Goal: Transaction & Acquisition: Book appointment/travel/reservation

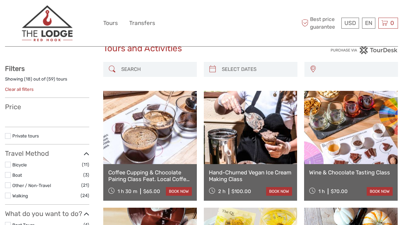
scroll to position [24, 0]
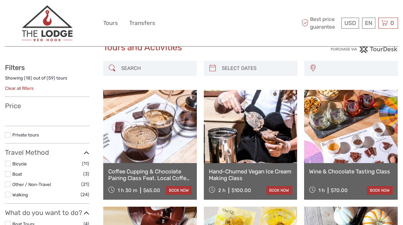
select select
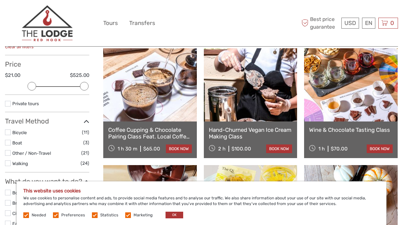
scroll to position [63, 0]
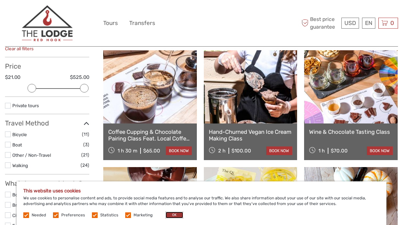
click at [174, 216] on button "OK" at bounding box center [175, 215] width 18 height 7
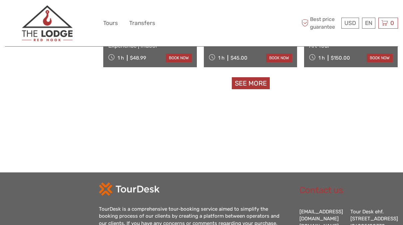
scroll to position [738, 0]
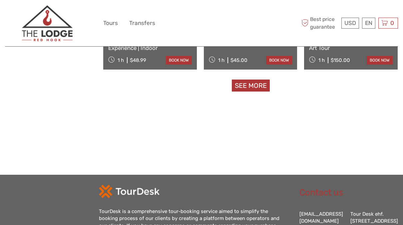
click at [248, 85] on link "See more" at bounding box center [251, 86] width 38 height 12
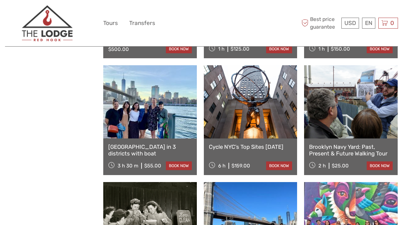
scroll to position [991, 0]
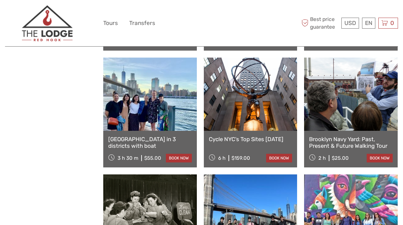
click at [139, 140] on link "Brooklyn in 3 districts with boat" at bounding box center [150, 143] width 84 height 14
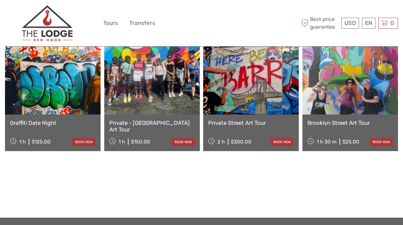
scroll to position [785, 0]
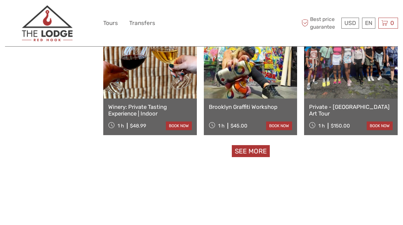
scroll to position [698, 0]
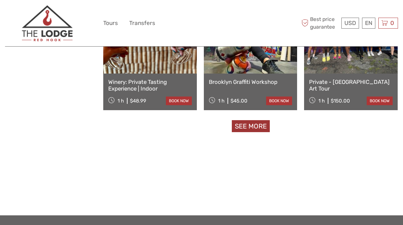
click at [249, 125] on link "See more" at bounding box center [251, 126] width 38 height 12
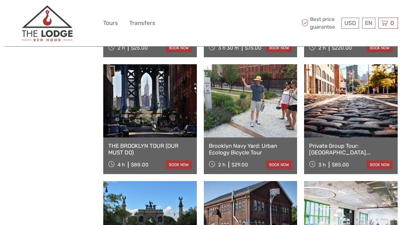
scroll to position [499, 0]
select select
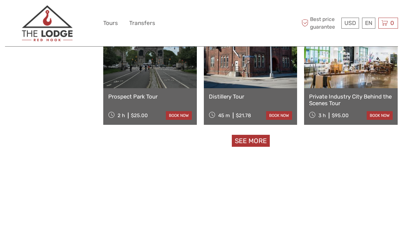
scroll to position [684, 0]
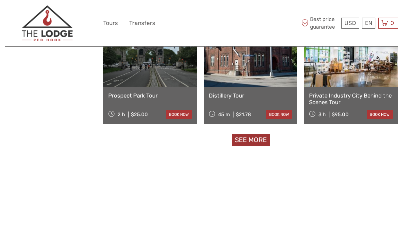
click at [252, 141] on link "See more" at bounding box center [251, 140] width 38 height 12
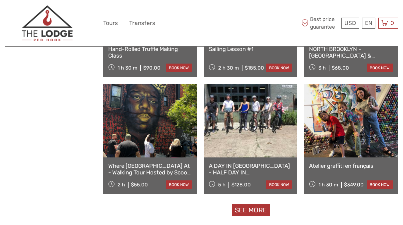
scroll to position [1316, 0]
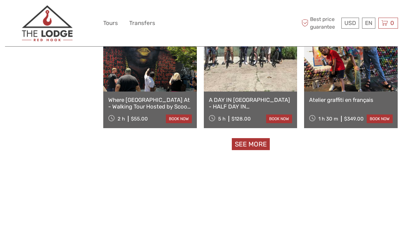
click at [252, 144] on link "See more" at bounding box center [251, 144] width 38 height 12
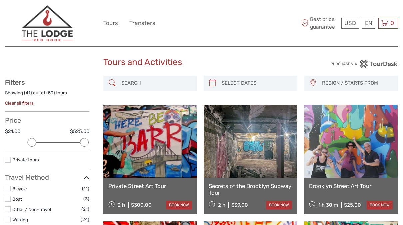
scroll to position [0, 0]
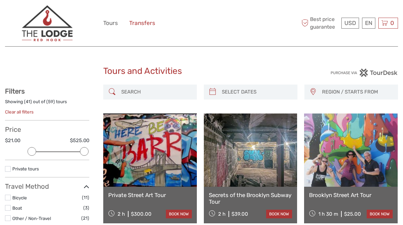
click at [142, 21] on link "Transfers" at bounding box center [142, 23] width 26 height 10
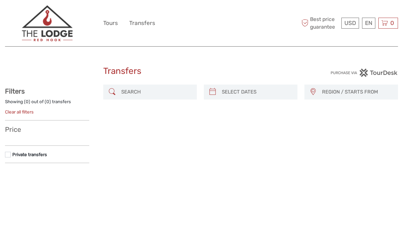
click at [201, 75] on h1 "Transfers" at bounding box center [201, 71] width 197 height 11
click at [355, 94] on span "REGION / STARTS FROM" at bounding box center [357, 92] width 76 height 11
click at [151, 95] on input "search" at bounding box center [156, 92] width 75 height 12
click at [325, 99] on div "REGION / STARTS FROM [US_STATE] - [US_STATE][GEOGRAPHIC_DATA]/[GEOGRAPHIC_DATA]…" at bounding box center [351, 92] width 94 height 15
drag, startPoint x: 328, startPoint y: 94, endPoint x: 328, endPoint y: 99, distance: 4.7
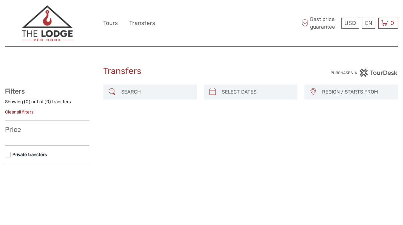
click at [328, 94] on span "REGION / STARTS FROM" at bounding box center [357, 92] width 76 height 11
click at [330, 121] on span "[US_STATE] - [US_STATE][GEOGRAPHIC_DATA]/[GEOGRAPHIC_DATA]" at bounding box center [345, 121] width 67 height 7
select select "[US_STATE] - [US_STATE][GEOGRAPHIC_DATA]/[GEOGRAPHIC_DATA]"
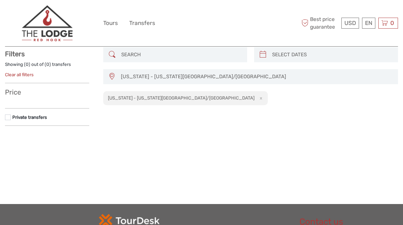
scroll to position [38, 0]
click at [160, 91] on div "[US_STATE] - [US_STATE][GEOGRAPHIC_DATA]/[GEOGRAPHIC_DATA] x" at bounding box center [185, 98] width 165 height 14
click at [155, 95] on h2 "[US_STATE] - [US_STATE][GEOGRAPHIC_DATA]/[GEOGRAPHIC_DATA]" at bounding box center [181, 97] width 147 height 5
click at [223, 97] on div "[US_STATE] - [US_STATE][GEOGRAPHIC_DATA]/[GEOGRAPHIC_DATA] [US_STATE] - [US_STA…" at bounding box center [250, 89] width 295 height 84
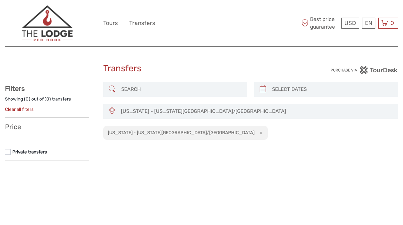
scroll to position [0, 0]
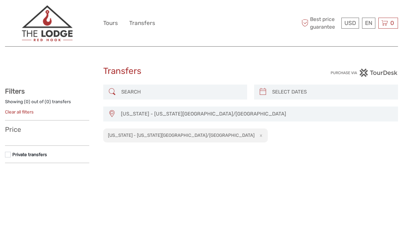
click at [10, 155] on label at bounding box center [8, 155] width 6 height 6
click at [0, 0] on input "checkbox" at bounding box center [0, 0] width 0 height 0
click at [54, 24] on img at bounding box center [47, 23] width 51 height 36
